Goal: Information Seeking & Learning: Learn about a topic

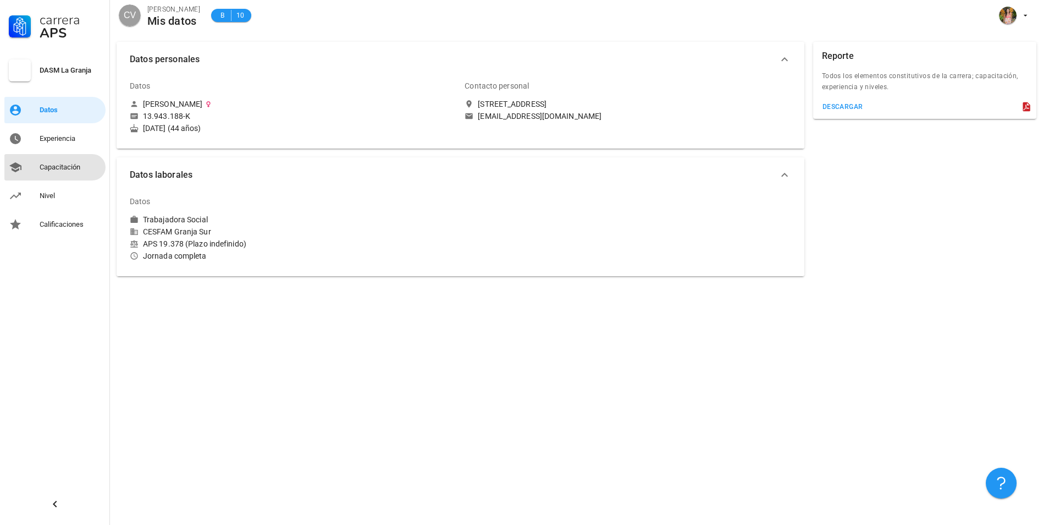
click at [57, 161] on div "Capacitación" at bounding box center [71, 167] width 62 height 18
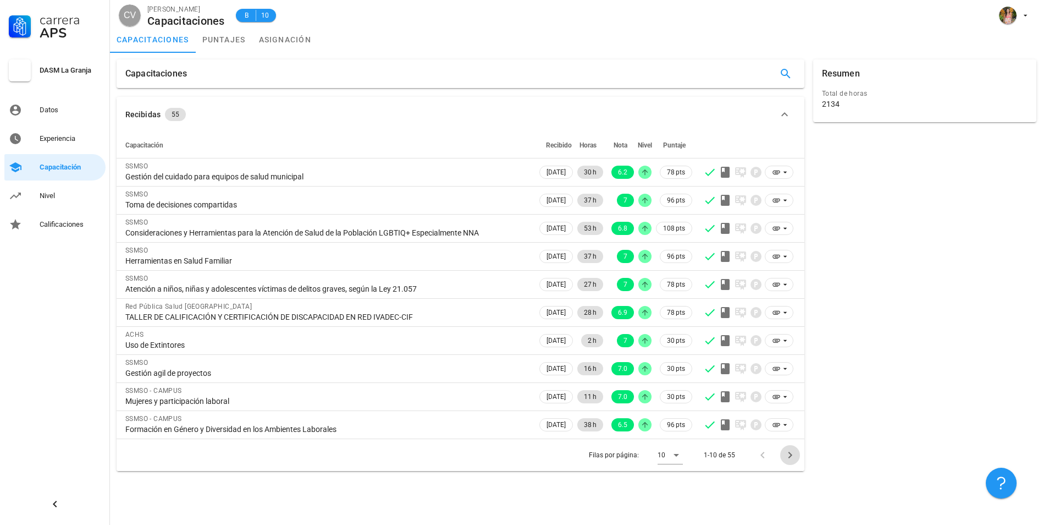
click at [787, 454] on icon "Página siguiente" at bounding box center [790, 454] width 13 height 13
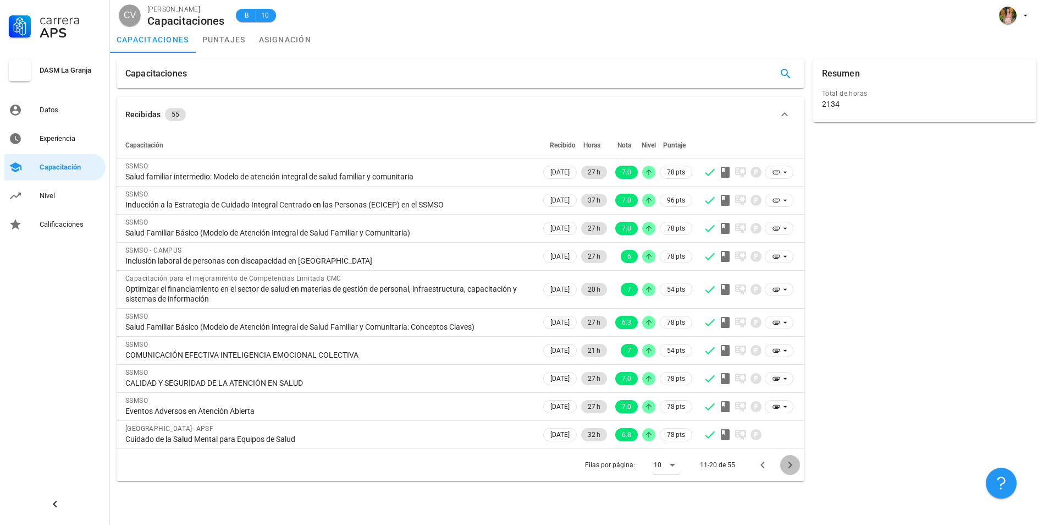
click at [785, 466] on icon "Página siguiente" at bounding box center [790, 464] width 13 height 13
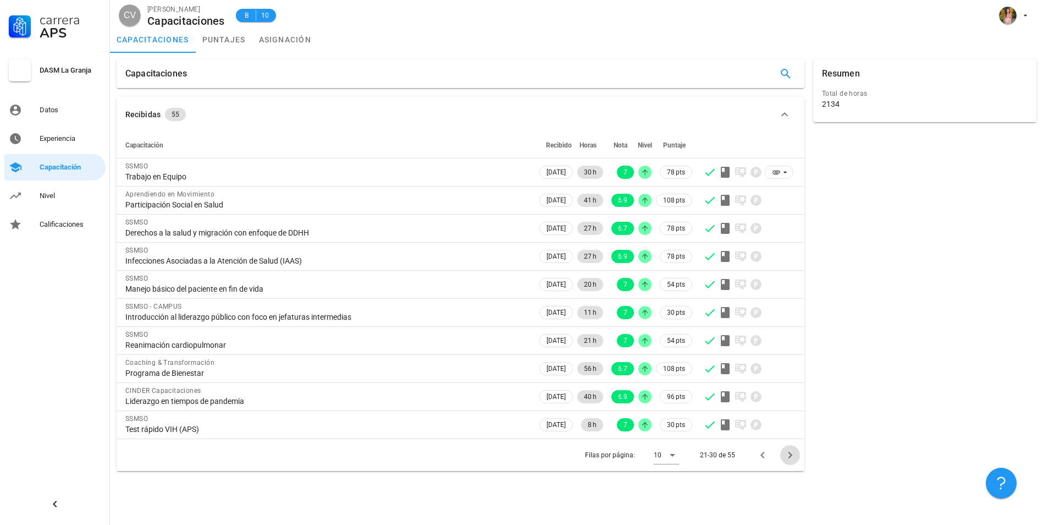
click at [788, 457] on icon "Página siguiente" at bounding box center [790, 454] width 13 height 13
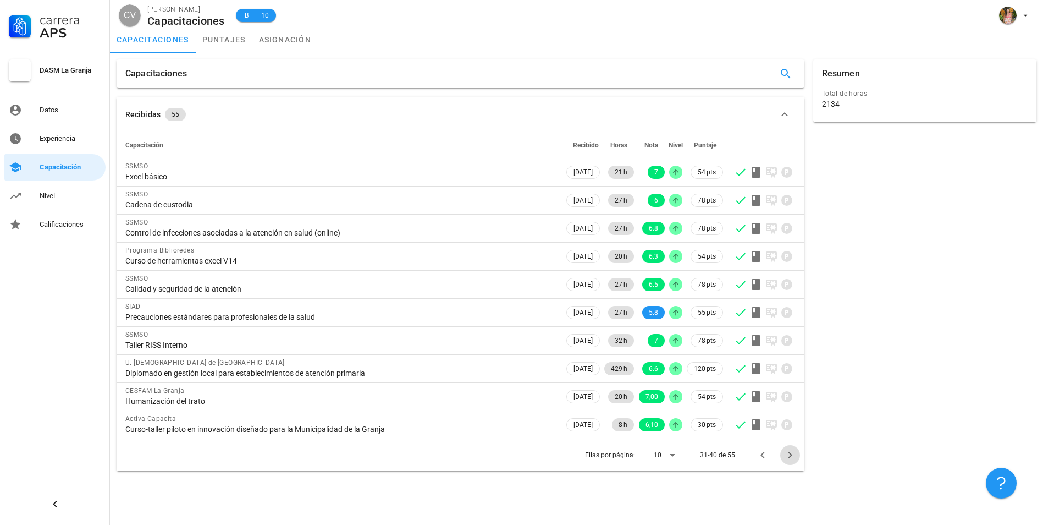
click at [791, 454] on icon "Página siguiente" at bounding box center [790, 454] width 13 height 13
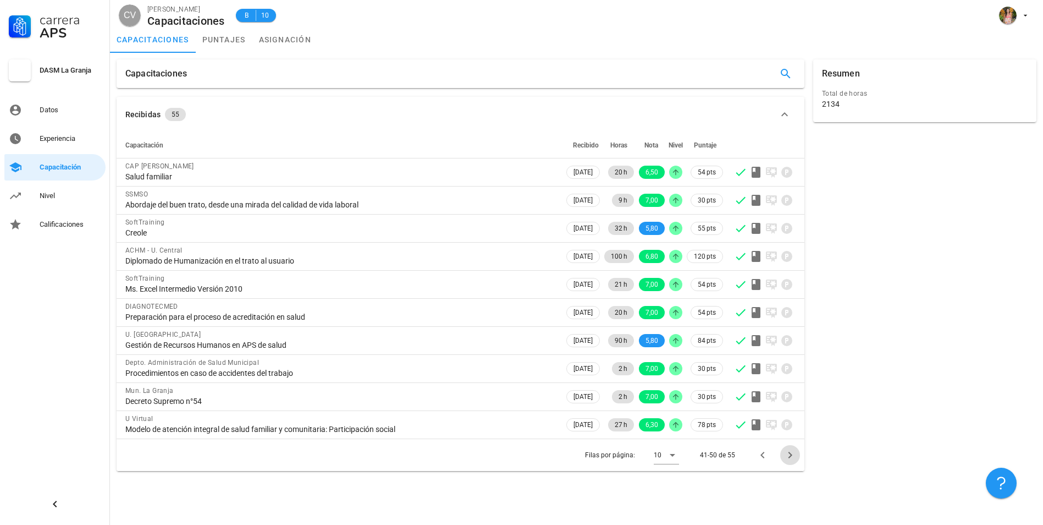
click at [786, 450] on icon "Página siguiente" at bounding box center [790, 454] width 13 height 13
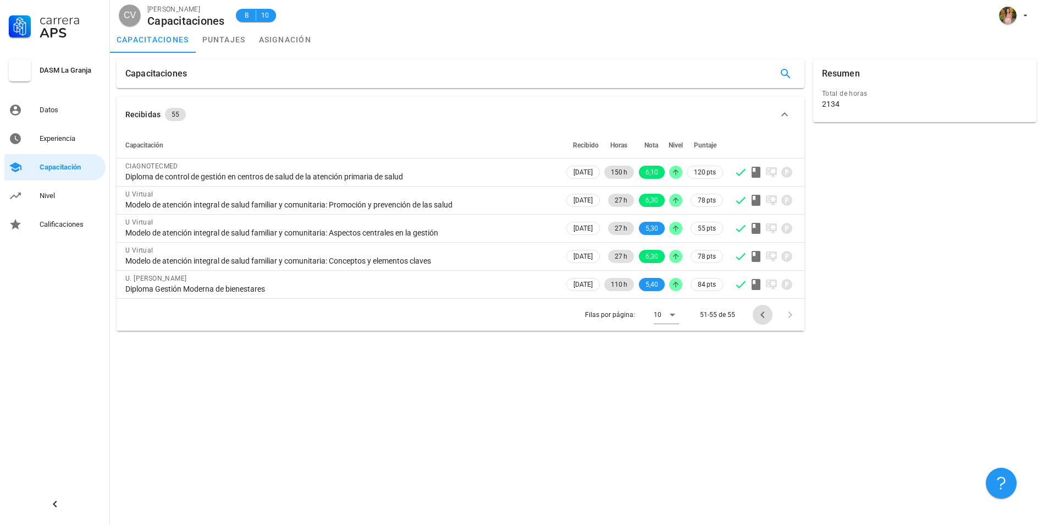
click at [763, 315] on icon "Página anterior" at bounding box center [762, 314] width 13 height 13
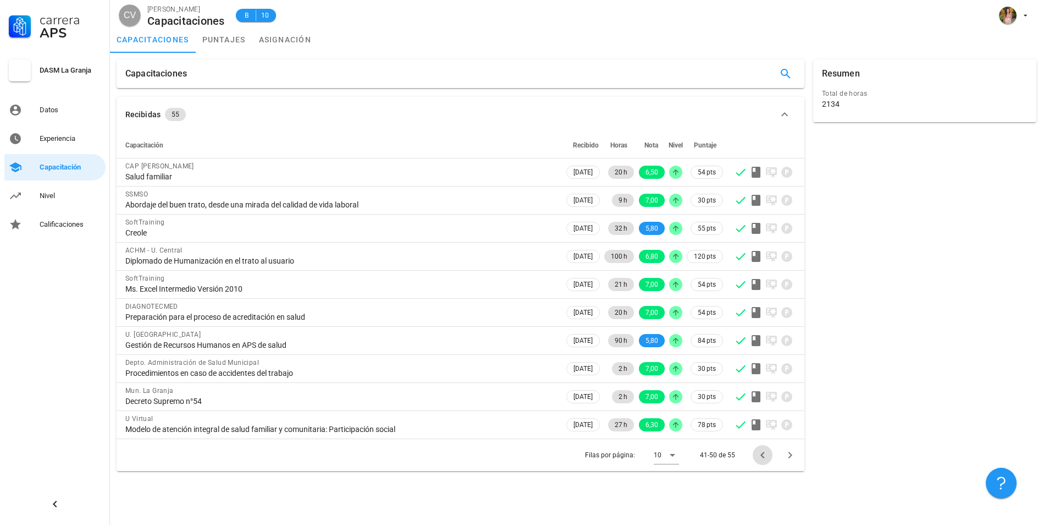
click at [762, 452] on icon "Página anterior" at bounding box center [762, 454] width 13 height 13
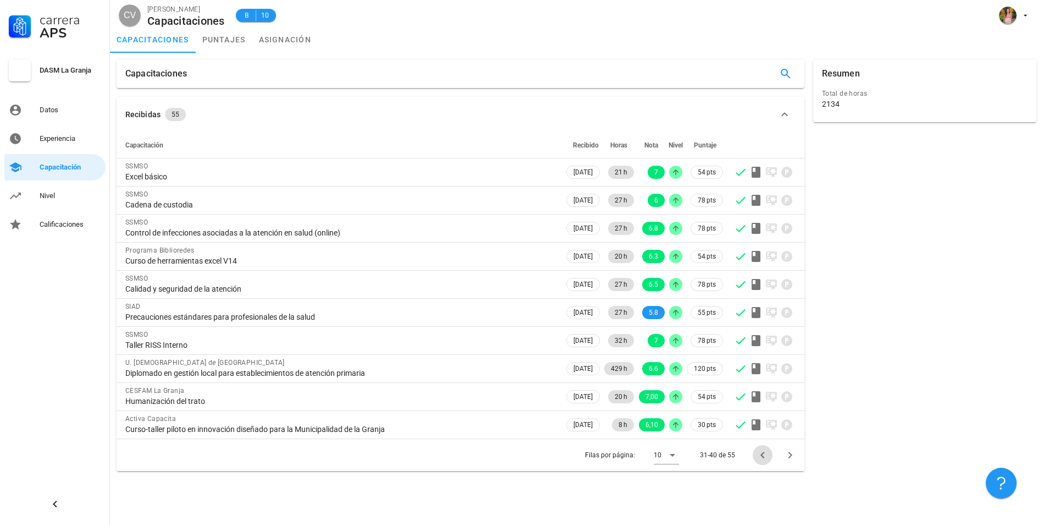
click at [759, 455] on icon "Página anterior" at bounding box center [762, 454] width 13 height 13
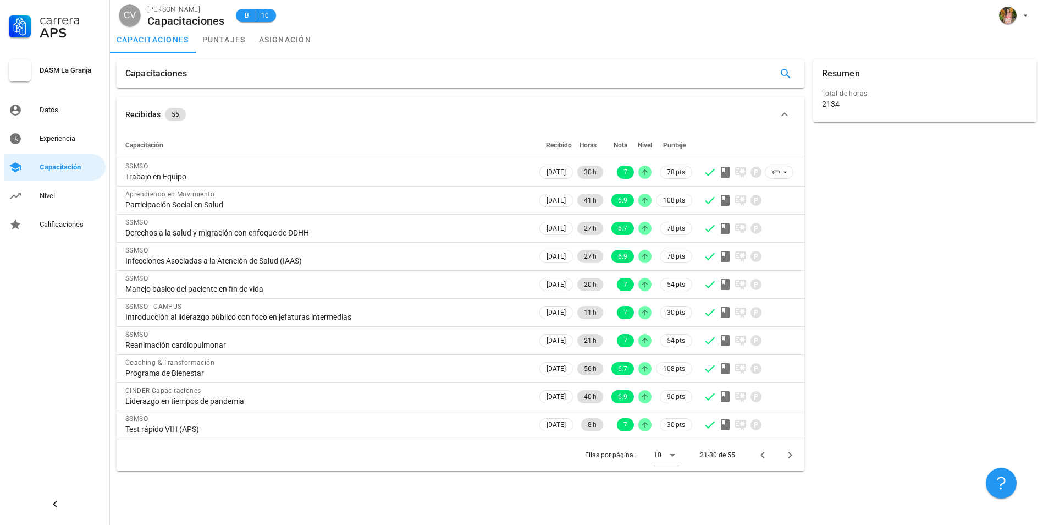
click at [909, 213] on div "Resumen Total de horas 2134" at bounding box center [925, 265] width 232 height 420
click at [1029, 18] on icon "button" at bounding box center [1025, 15] width 9 height 9
click at [939, 219] on div "Resumen Total de horas 2134" at bounding box center [925, 265] width 232 height 420
click at [243, 41] on link "puntajes" at bounding box center [224, 39] width 57 height 26
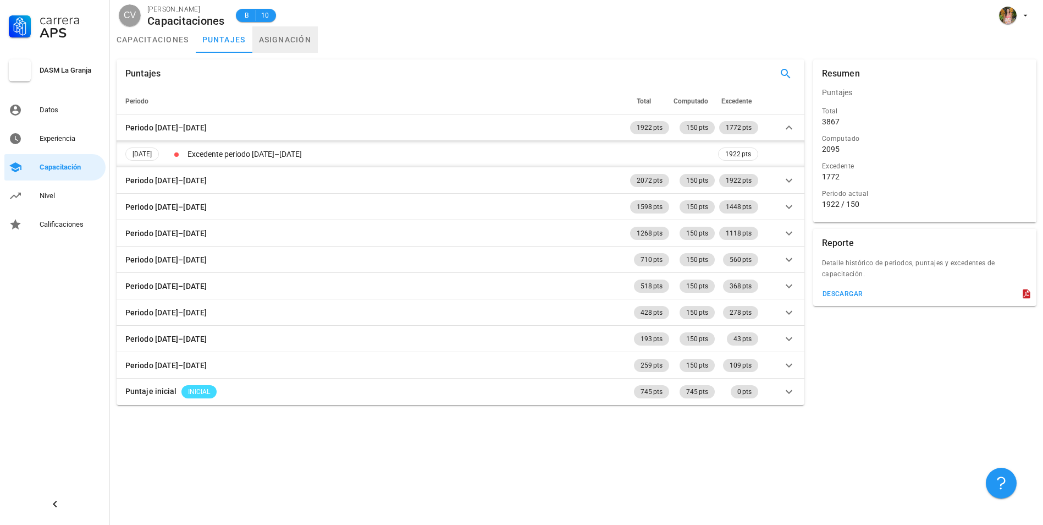
click at [280, 36] on link "asignación" at bounding box center [285, 39] width 66 height 26
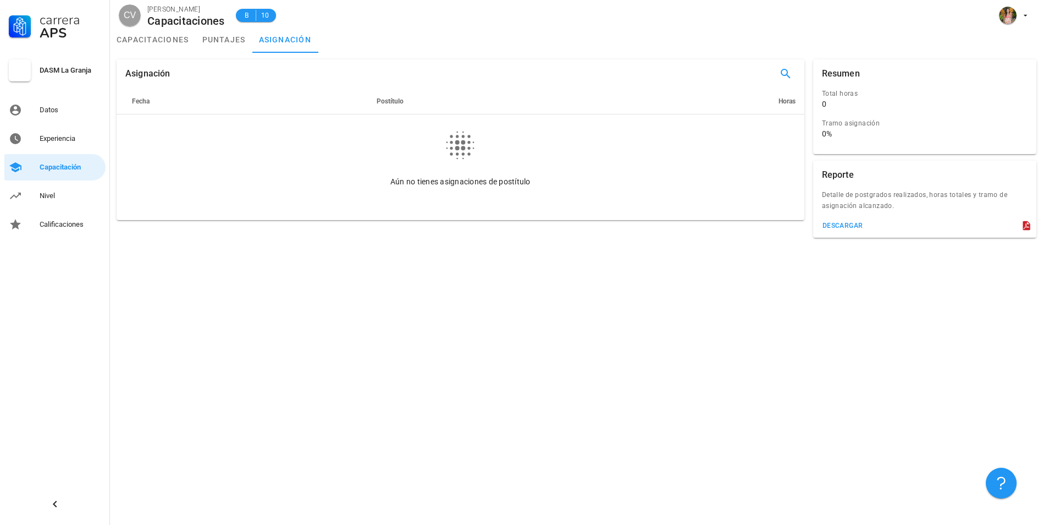
click at [142, 104] on span "Fecha" at bounding box center [141, 101] width 18 height 8
click at [136, 97] on span "Fecha" at bounding box center [141, 101] width 18 height 8
click at [143, 99] on span "Fecha" at bounding box center [141, 101] width 18 height 8
click at [151, 97] on th "Fecha" at bounding box center [231, 101] width 229 height 26
click at [212, 37] on link "puntajes" at bounding box center [224, 39] width 57 height 26
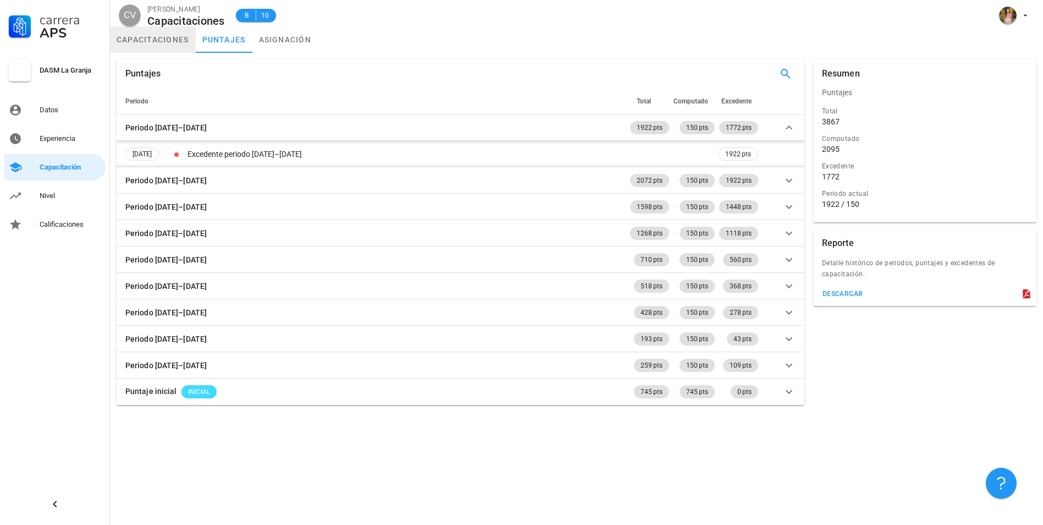
click at [156, 42] on link "capacitaciones" at bounding box center [153, 39] width 86 height 26
